Goal: Task Accomplishment & Management: Manage account settings

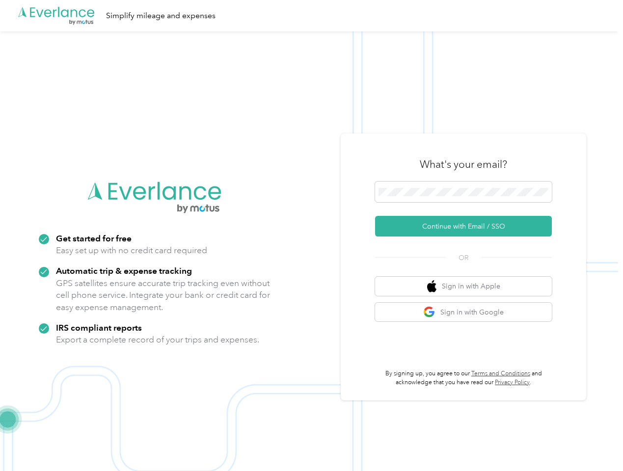
click at [311, 236] on img at bounding box center [309, 266] width 618 height 471
click at [311, 16] on div ".cls-1 { fill: #00adee; } .cls-2 { fill: #fff; } .cls-3 { fill: #707372; } .cls…" at bounding box center [309, 15] width 618 height 31
click at [467, 226] on button "Continue with Email / SSO" at bounding box center [463, 226] width 177 height 21
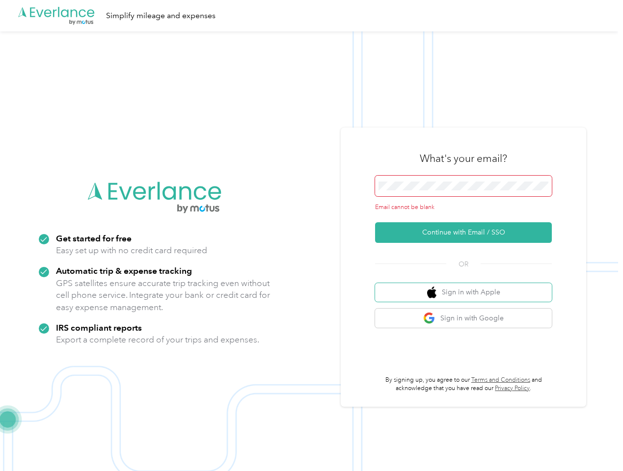
click at [467, 286] on button "Sign in with Apple" at bounding box center [463, 292] width 177 height 19
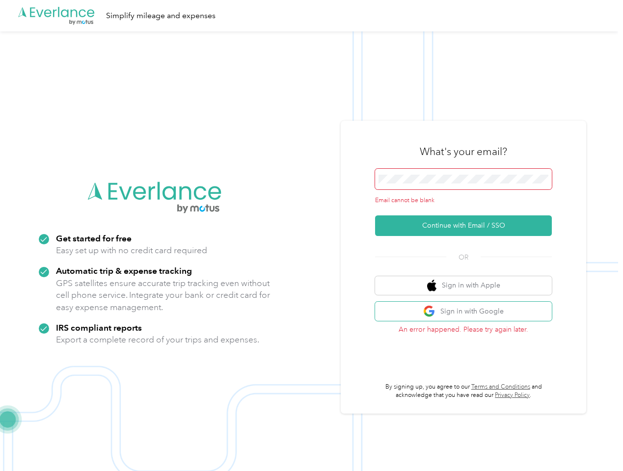
click at [467, 312] on button "Sign in with Google" at bounding box center [463, 311] width 177 height 19
